Goal: Navigation & Orientation: Find specific page/section

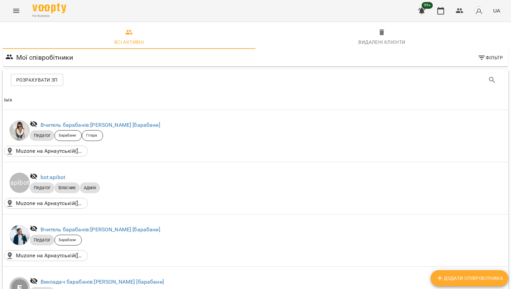
scroll to position [1019, 0]
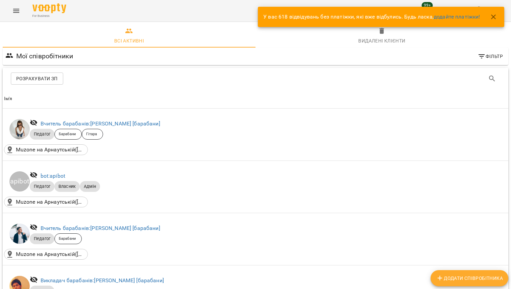
scroll to position [1019, 0]
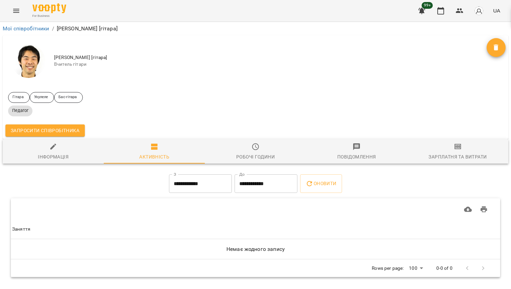
click at [56, 152] on span "Інформація" at bounding box center [53, 152] width 93 height 18
select select "**"
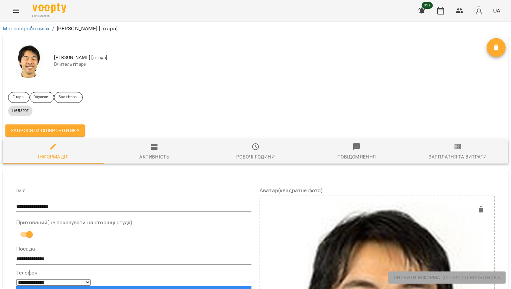
click at [27, 27] on link "Мої співробітники" at bounding box center [26, 28] width 47 height 6
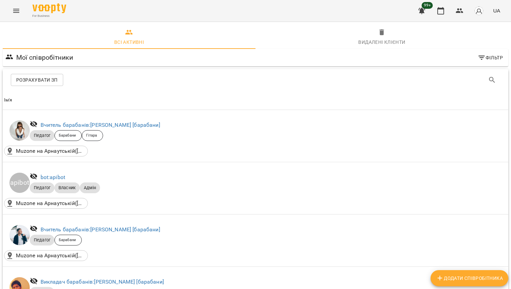
click at [17, 11] on icon "Menu" at bounding box center [16, 11] width 6 height 4
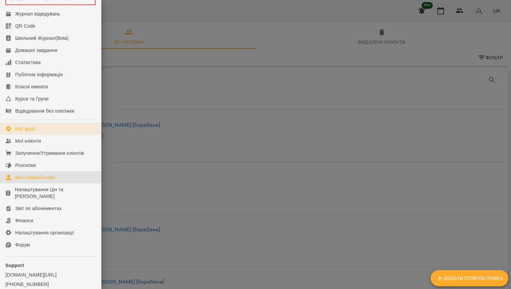
scroll to position [62, 0]
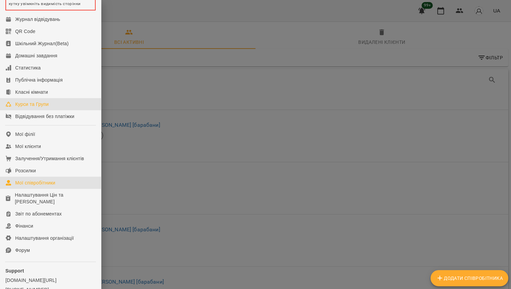
click at [46, 108] on div "Курси та Групи" at bounding box center [31, 104] width 33 height 7
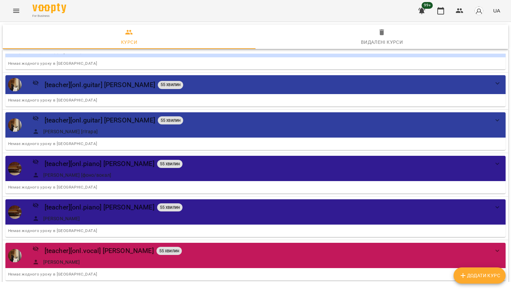
scroll to position [395, 0]
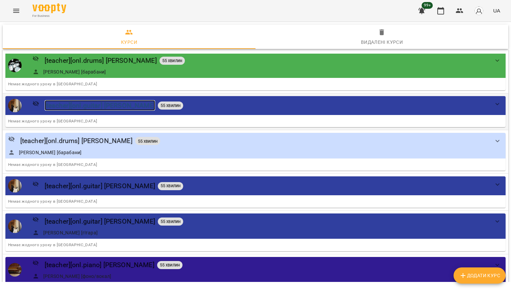
click at [89, 108] on div "[teacher][onl.guitar] Дмитро" at bounding box center [100, 105] width 110 height 10
